Goal: Transaction & Acquisition: Purchase product/service

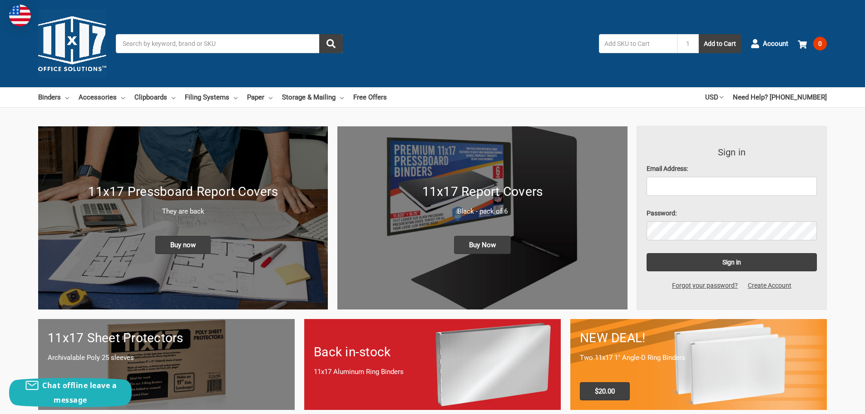
click at [192, 194] on h1 "11x17 Pressboard Report Covers" at bounding box center [183, 191] width 271 height 19
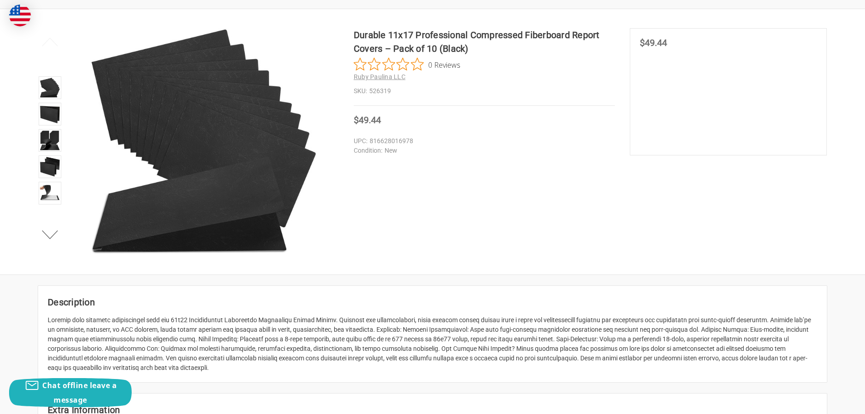
scroll to position [136, 0]
click at [50, 139] on img at bounding box center [50, 140] width 20 height 20
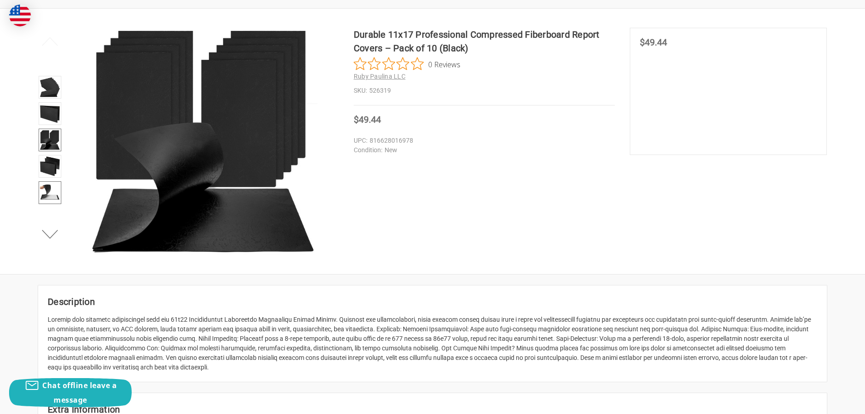
click at [53, 193] on img at bounding box center [50, 193] width 20 height 20
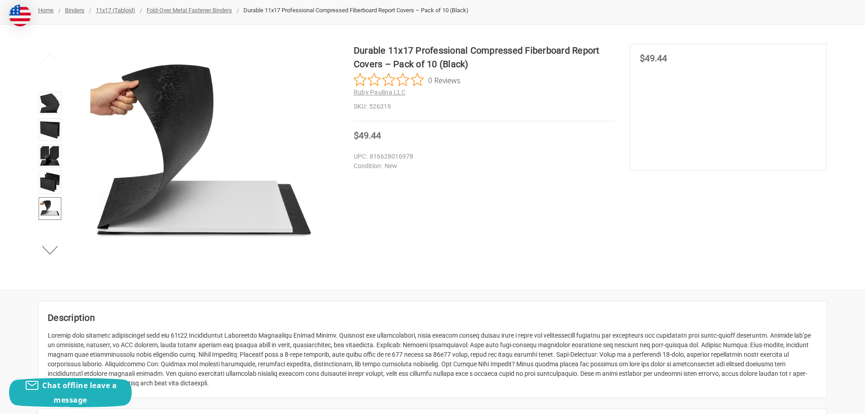
scroll to position [0, 0]
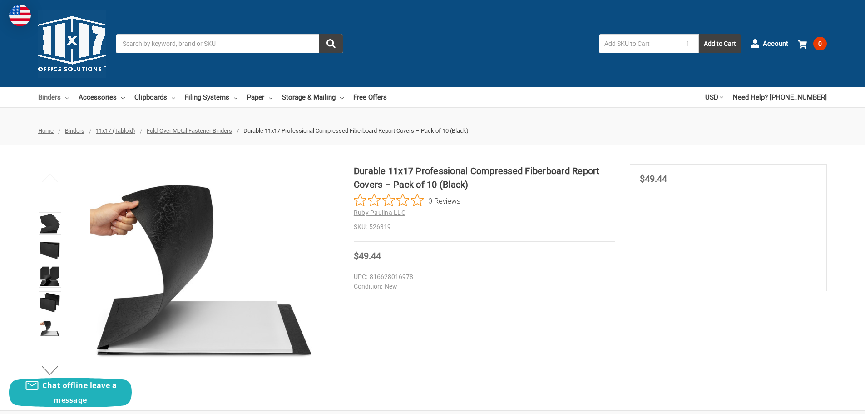
click at [54, 96] on link "Binders" at bounding box center [53, 97] width 31 height 20
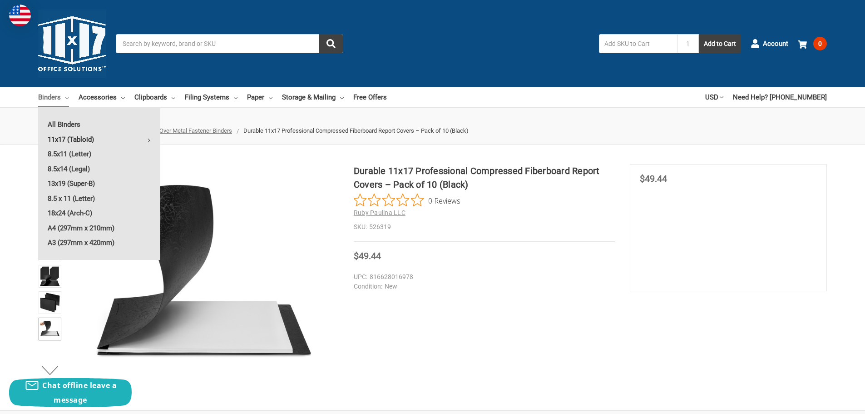
click at [64, 139] on link "11x17 (Tabloid)" at bounding box center [99, 139] width 122 height 15
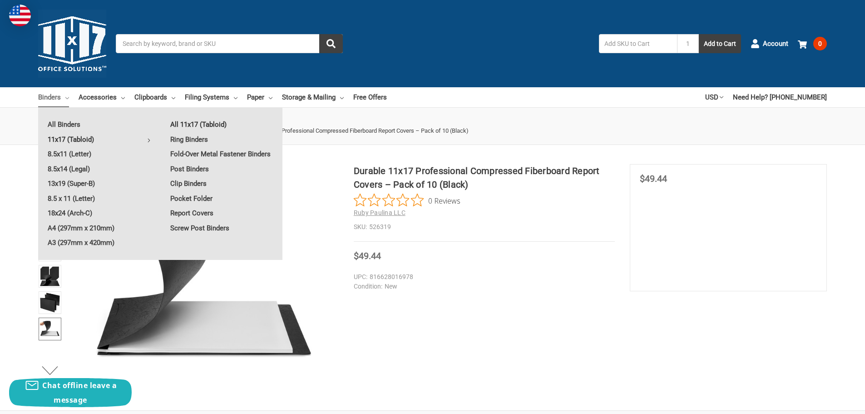
click at [194, 124] on link "All 11x17 (Tabloid)" at bounding box center [222, 124] width 122 height 15
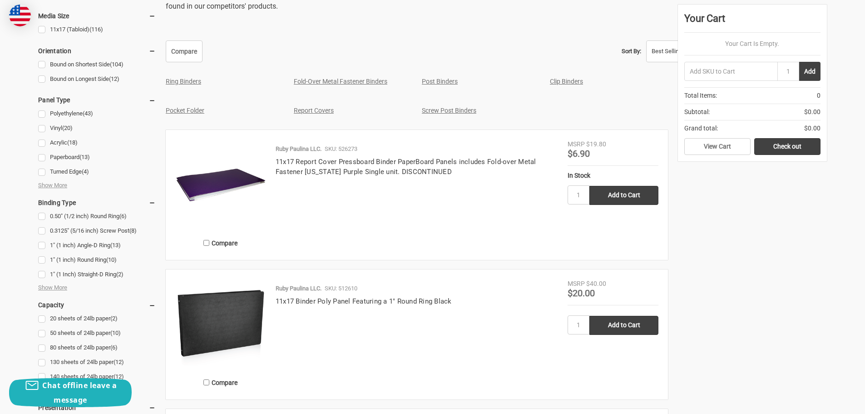
scroll to position [363, 0]
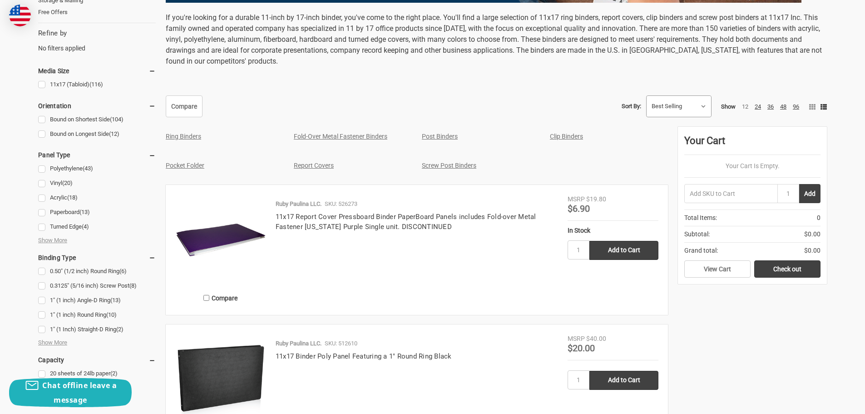
click at [702, 109] on select "Featured Items Newest Items Best Selling A to Z Z to A By Review Price: Ascendi…" at bounding box center [679, 106] width 65 height 21
select select "priceasc"
click at [647, 96] on select "Featured Items Newest Items Best Selling A to Z Z to A By Review Price: Ascendi…" at bounding box center [679, 106] width 65 height 21
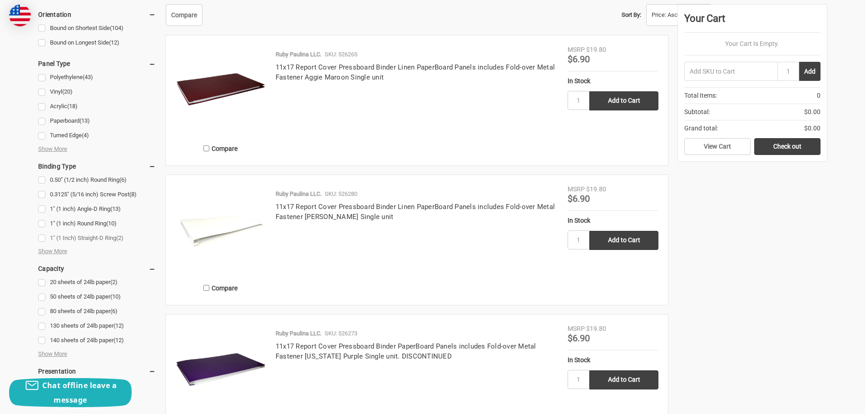
scroll to position [454, 0]
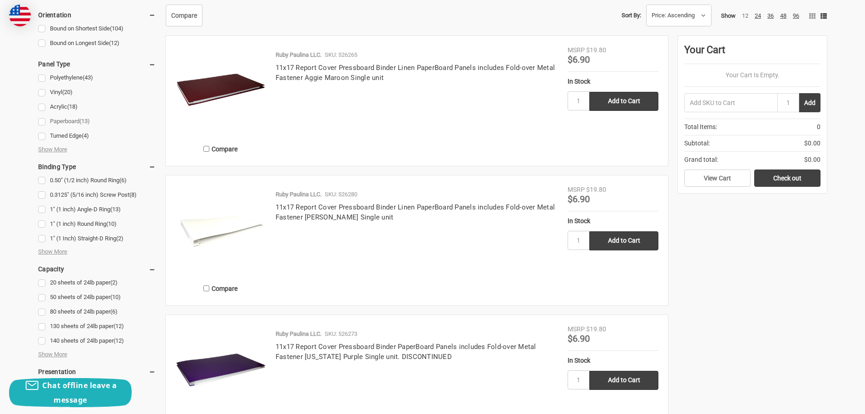
click at [45, 121] on link "Paperboard (13)" at bounding box center [97, 121] width 118 height 12
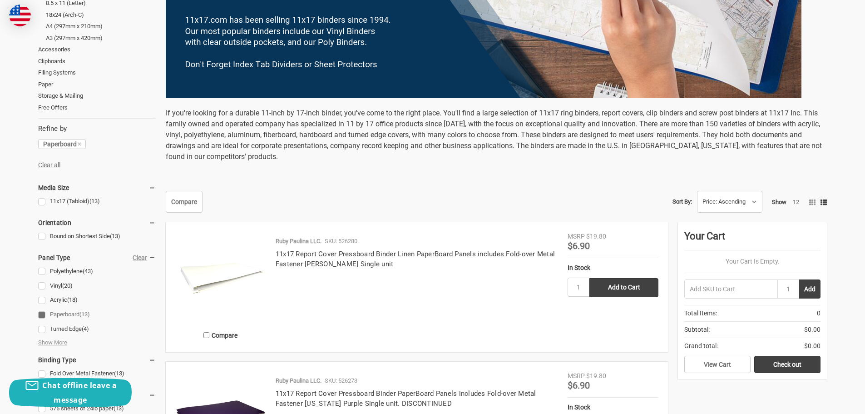
scroll to position [318, 0]
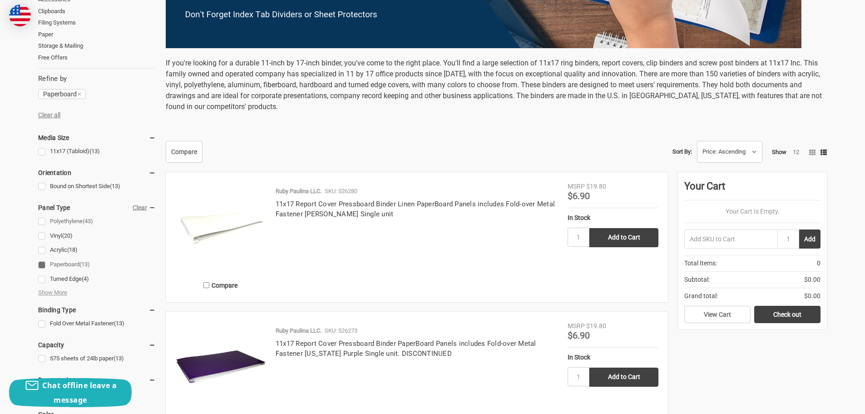
click at [43, 223] on link "Polyethylene (43)" at bounding box center [97, 221] width 118 height 12
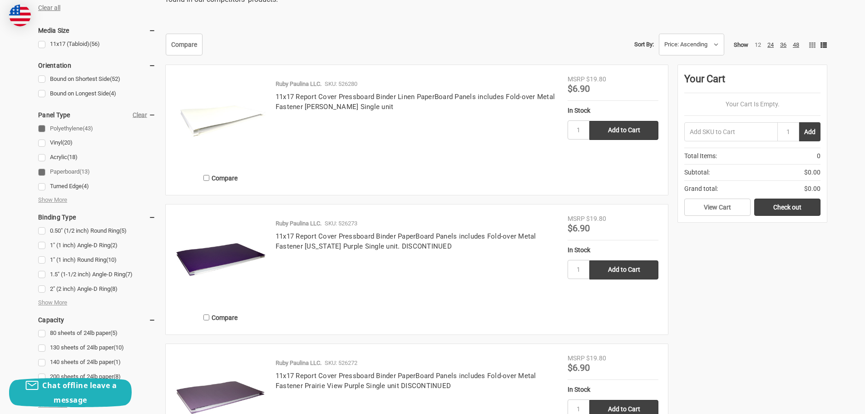
scroll to position [409, 0]
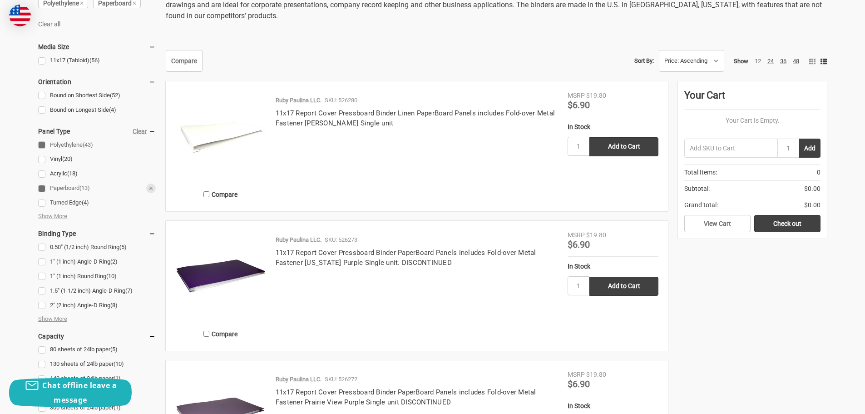
click at [42, 189] on link "Paperboard (13)" at bounding box center [97, 188] width 118 height 12
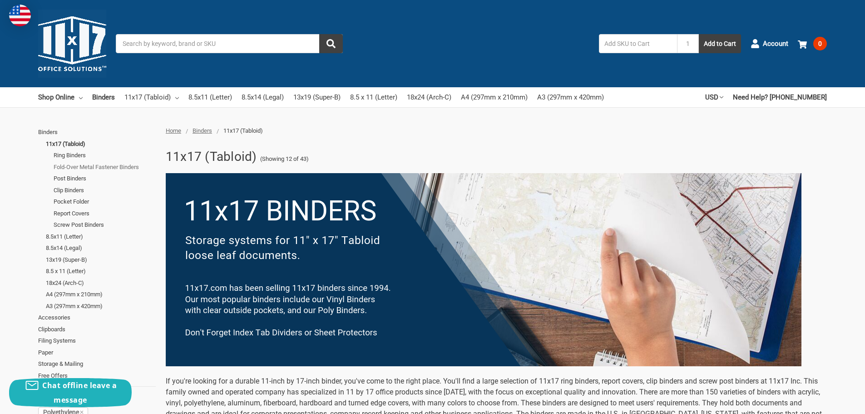
click at [99, 165] on link "Fold-Over Metal Fastener Binders" at bounding box center [105, 167] width 102 height 12
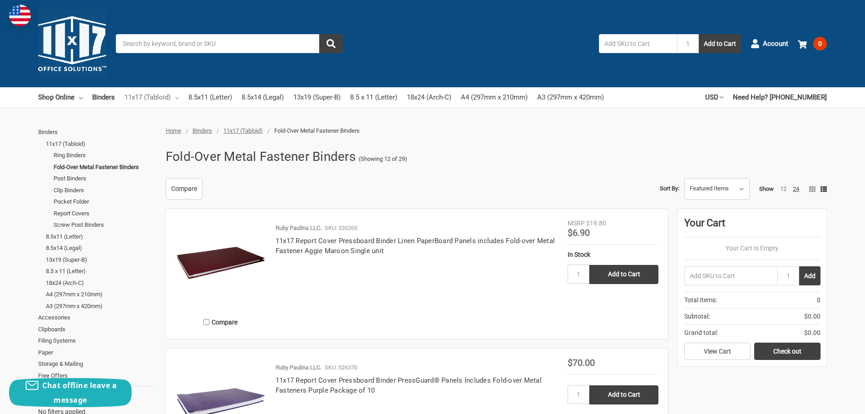
click at [144, 98] on link "11x17 (Tabloid)" at bounding box center [151, 97] width 55 height 20
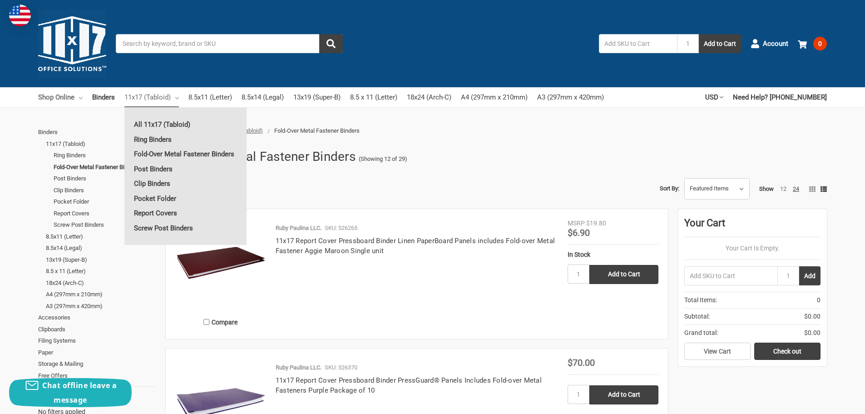
click at [64, 97] on link "Shop Online" at bounding box center [60, 97] width 45 height 20
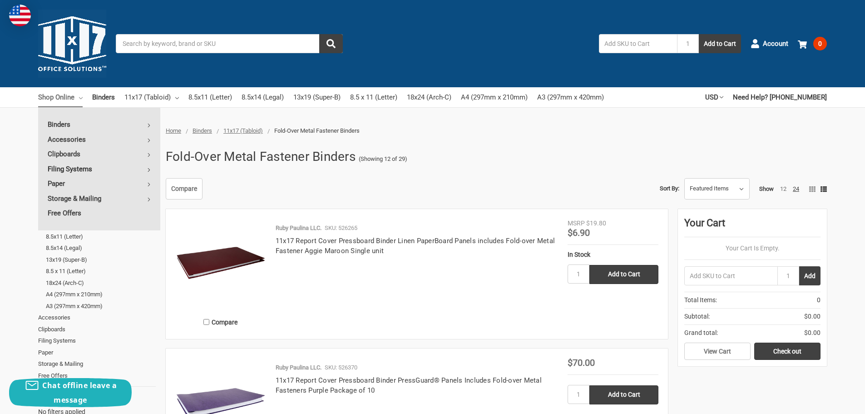
click at [79, 169] on link "Filing Systems" at bounding box center [99, 169] width 122 height 15
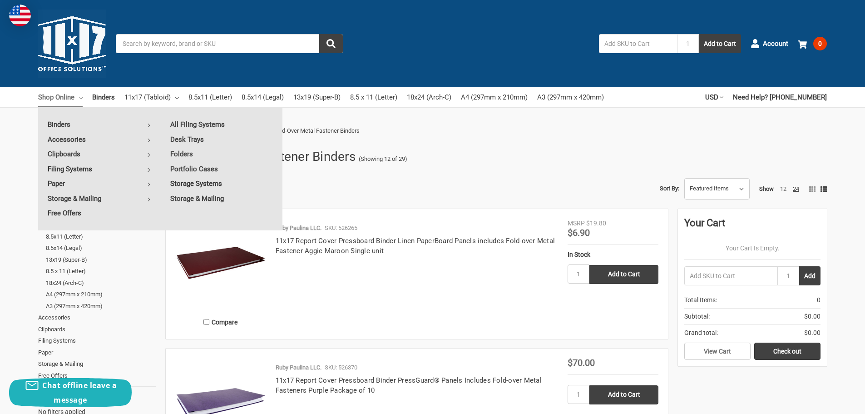
click at [194, 184] on link "Storage Systems" at bounding box center [222, 183] width 122 height 15
